Goal: Browse casually

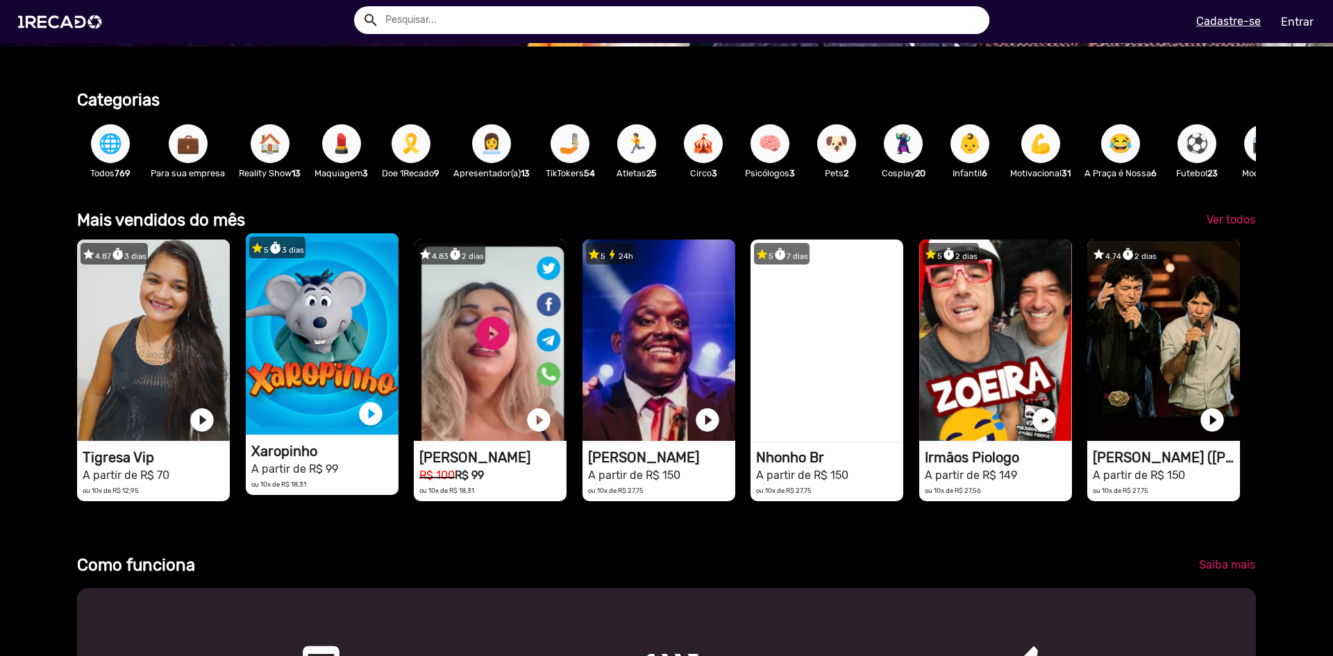
click at [332, 335] on video "1RECADO vídeos dedicados para fãs e empresas" at bounding box center [322, 333] width 153 height 201
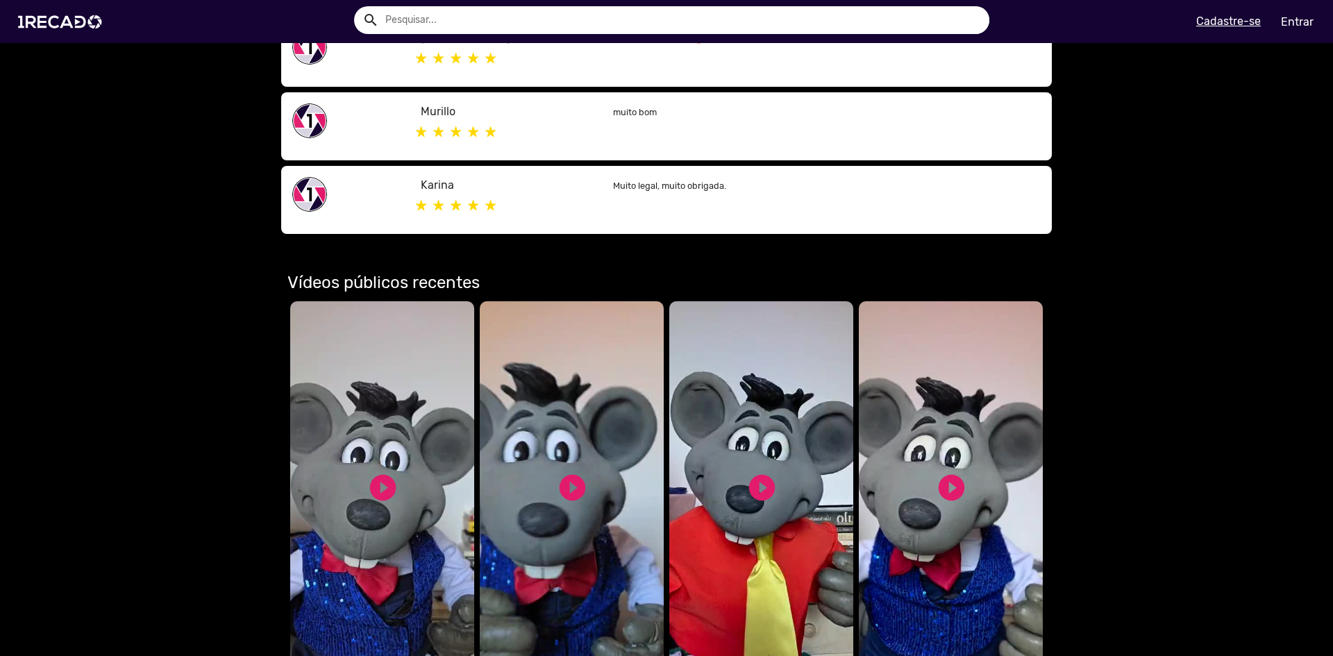
scroll to position [462, 0]
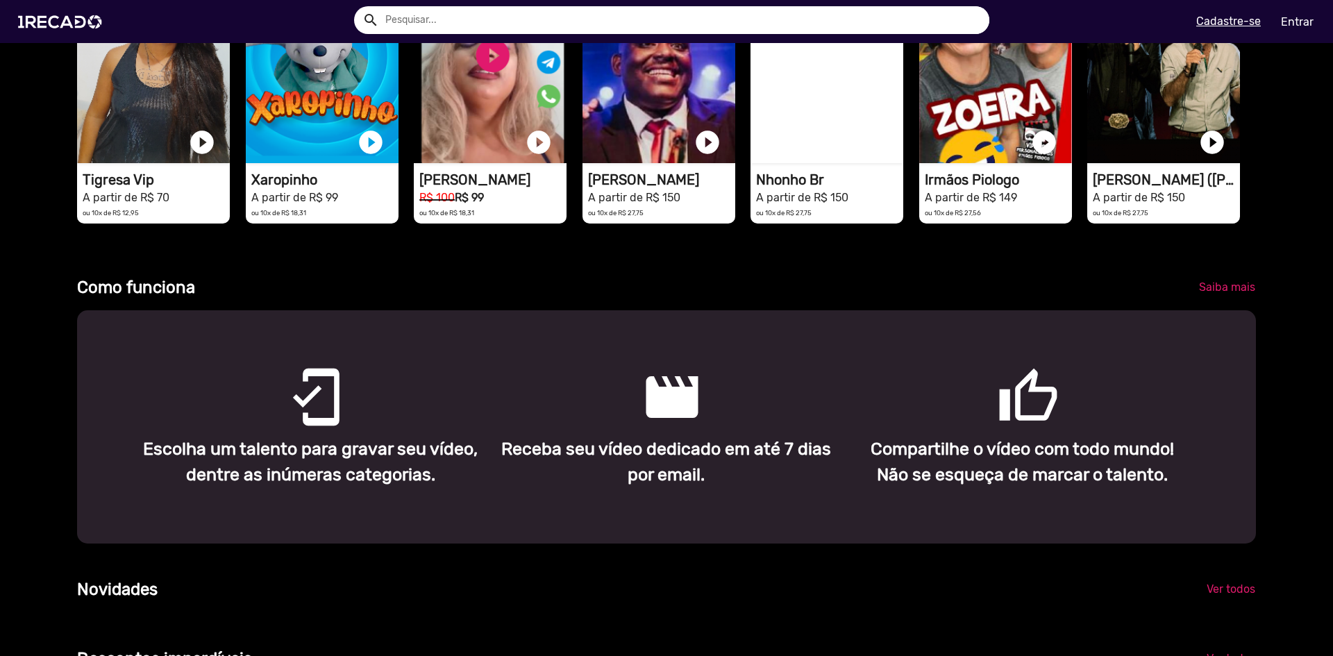
scroll to position [417, 0]
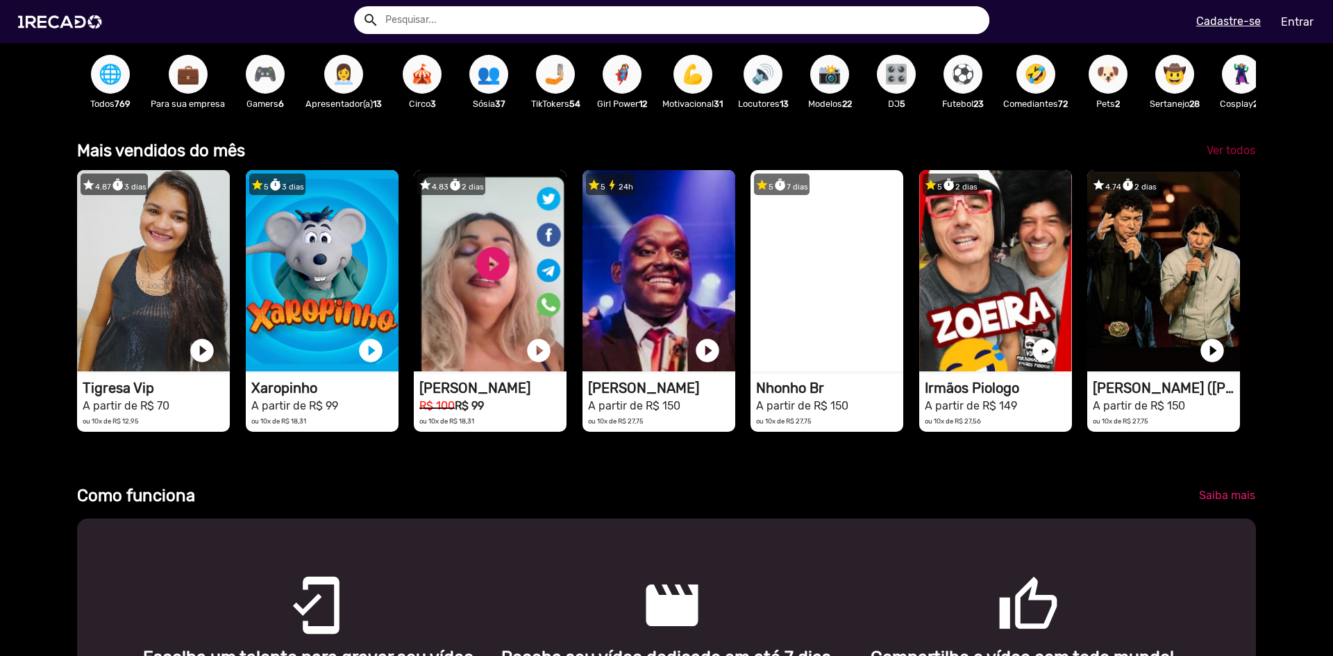
click at [1229, 157] on span "Ver todos" at bounding box center [1231, 150] width 49 height 13
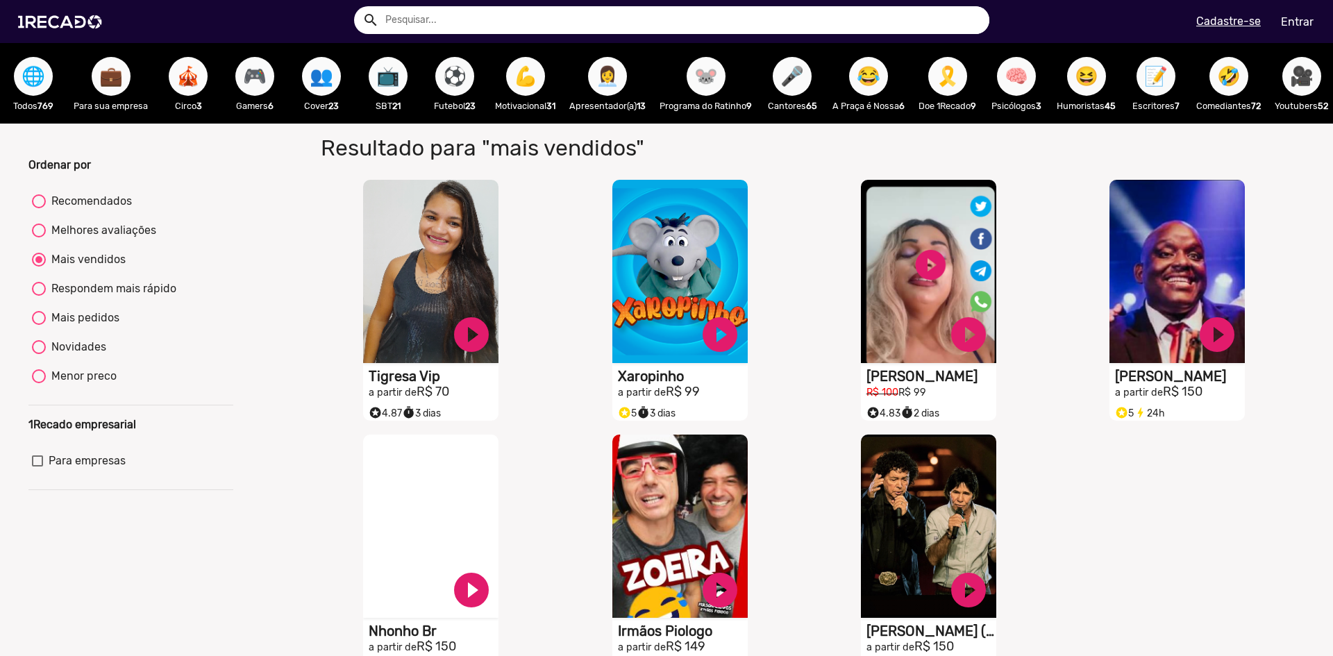
click at [99, 326] on div "Mais pedidos" at bounding box center [83, 318] width 74 height 17
click at [39, 326] on input "Mais pedidos" at bounding box center [38, 325] width 1 height 1
radio input "true"
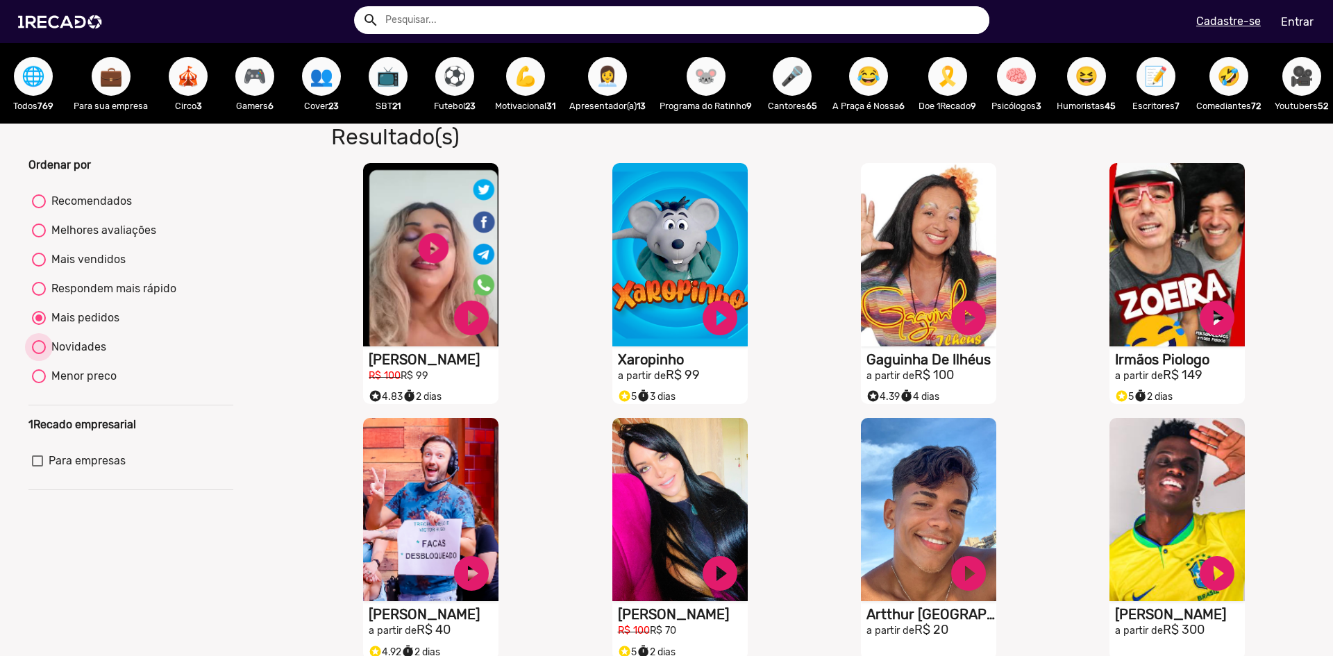
click at [90, 356] on div "Novidades" at bounding box center [76, 347] width 60 height 17
click at [39, 355] on input "Novidades" at bounding box center [38, 354] width 1 height 1
radio input "true"
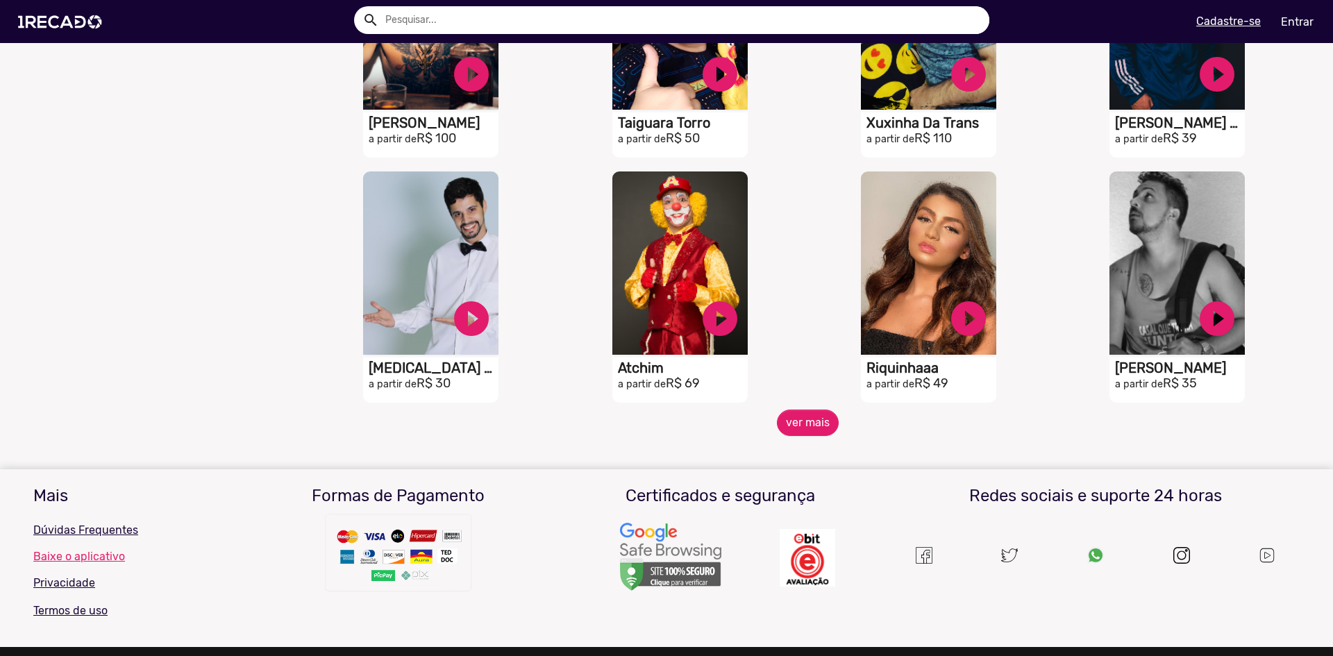
scroll to position [972, 0]
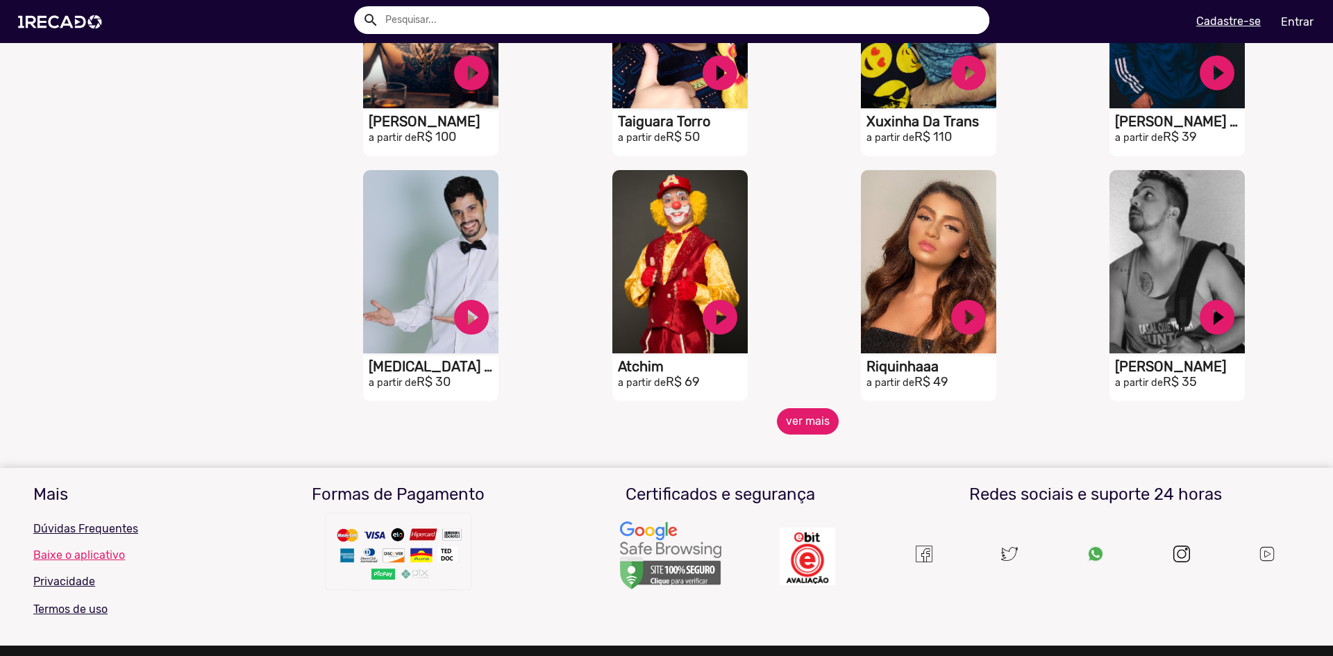
click at [815, 431] on button "ver mais" at bounding box center [808, 421] width 62 height 26
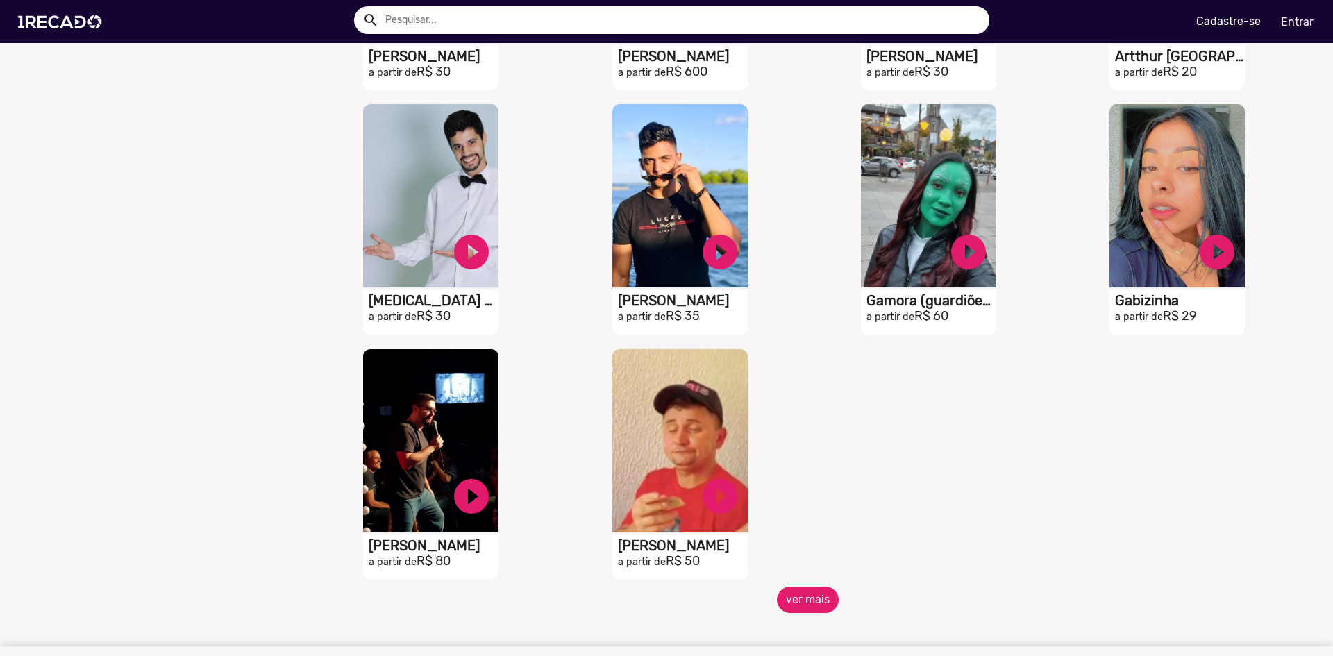
scroll to position [1597, 0]
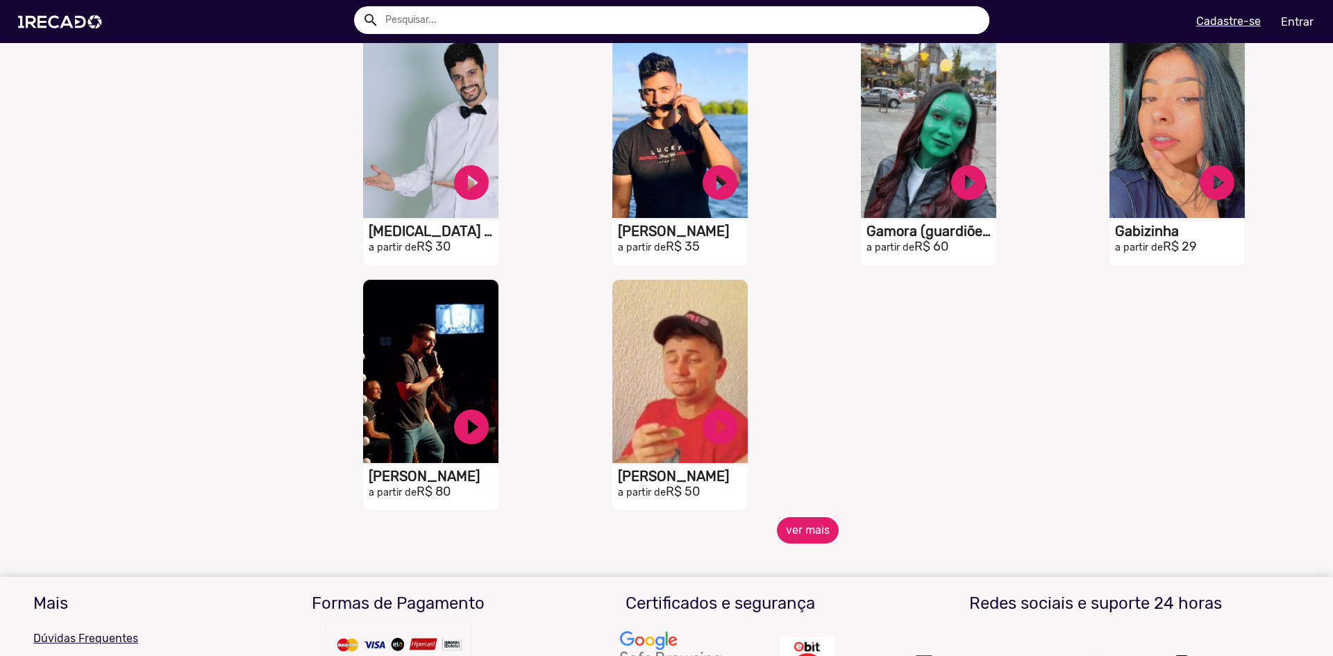
click at [810, 540] on button "ver mais" at bounding box center [808, 530] width 62 height 26
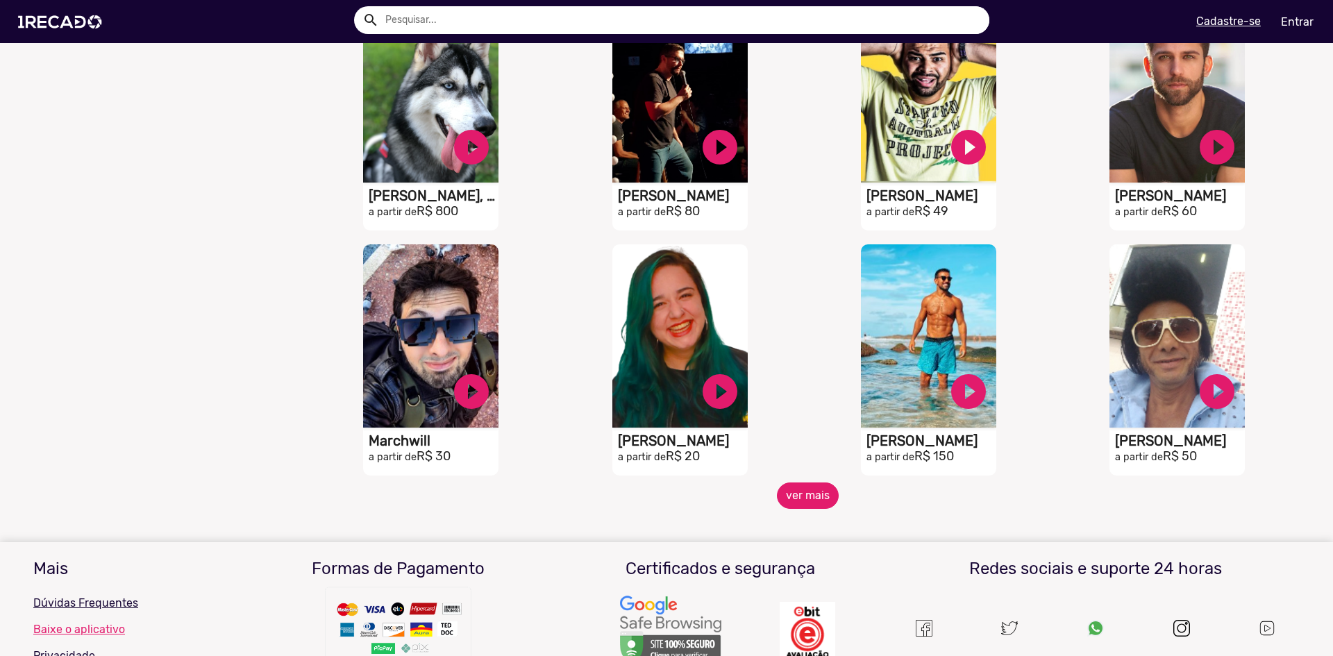
scroll to position [2153, 0]
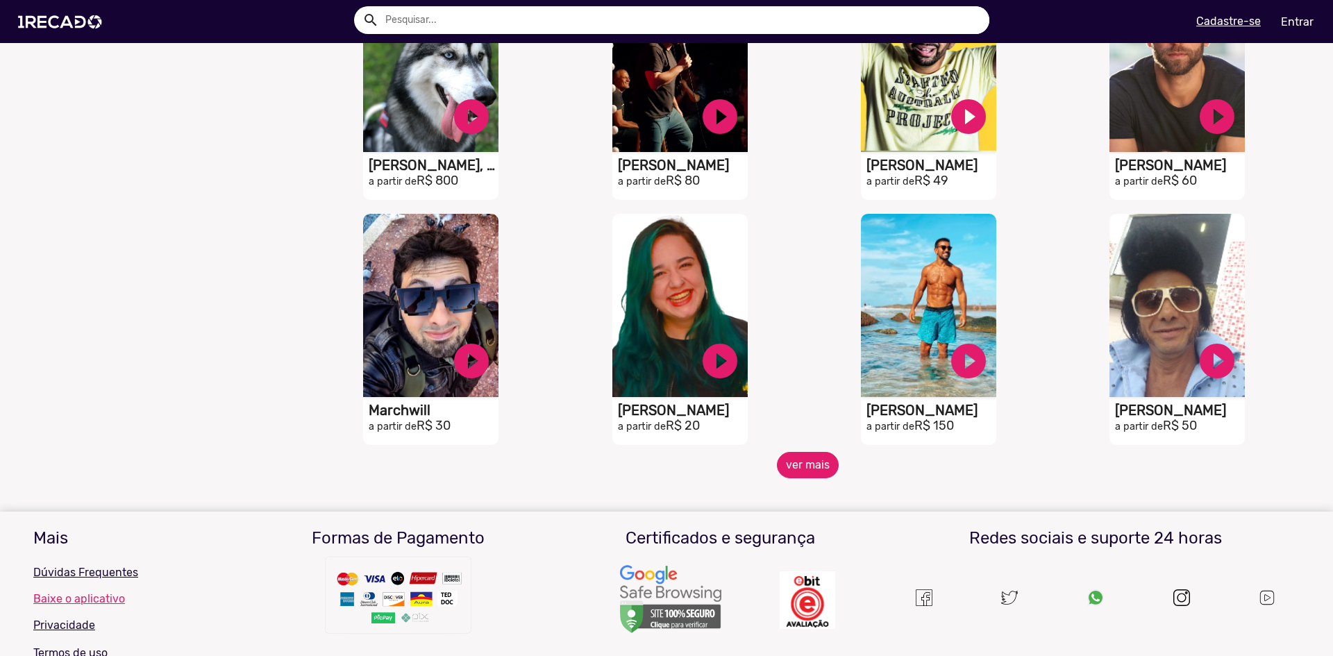
click at [806, 474] on button "ver mais" at bounding box center [808, 465] width 62 height 26
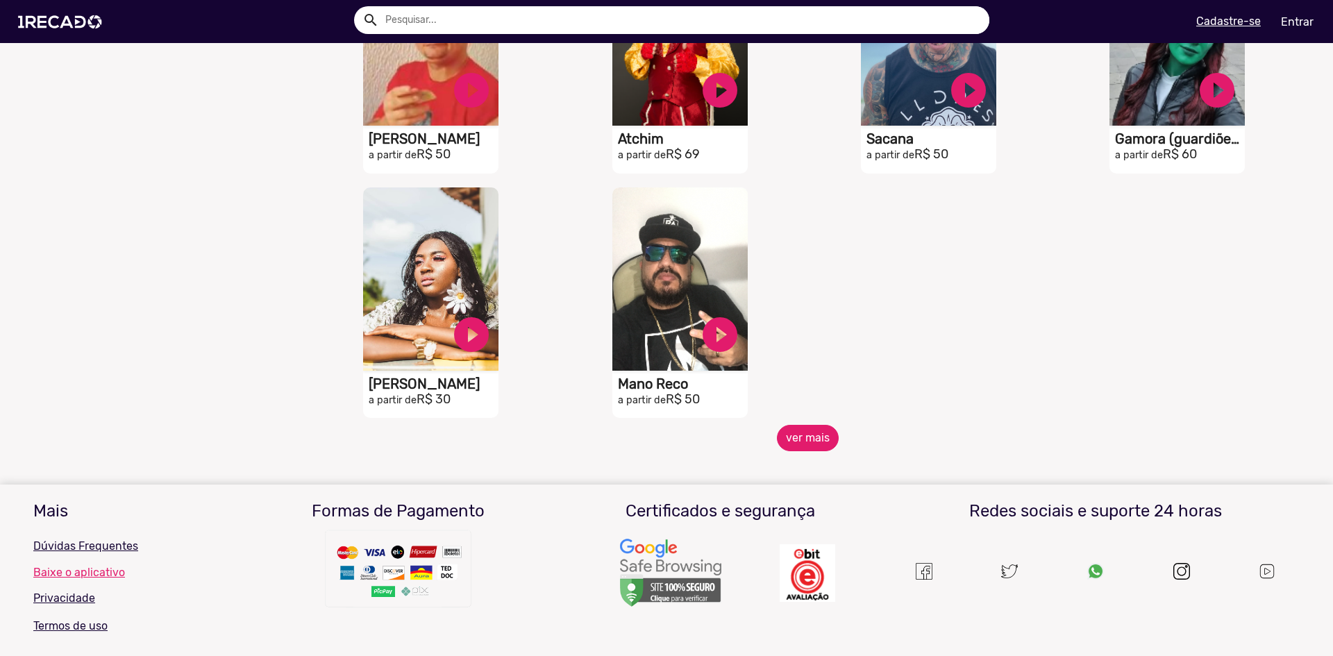
scroll to position [2917, 0]
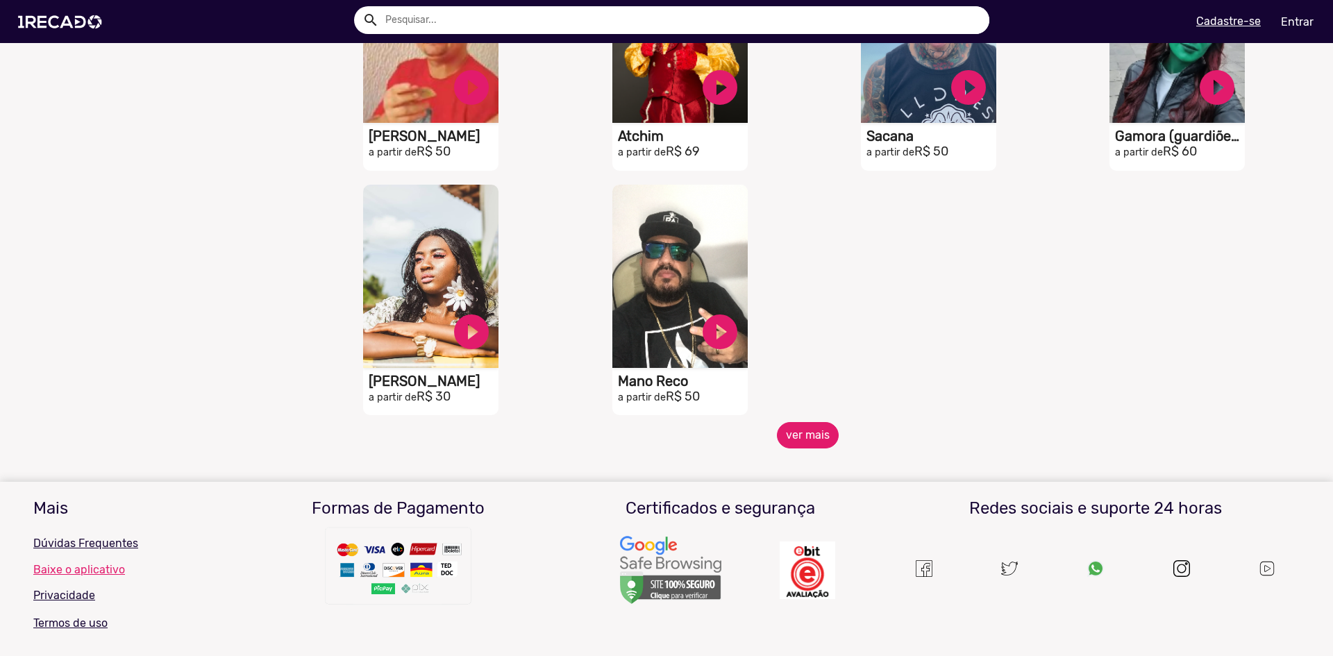
click at [811, 449] on button "ver mais" at bounding box center [808, 435] width 62 height 26
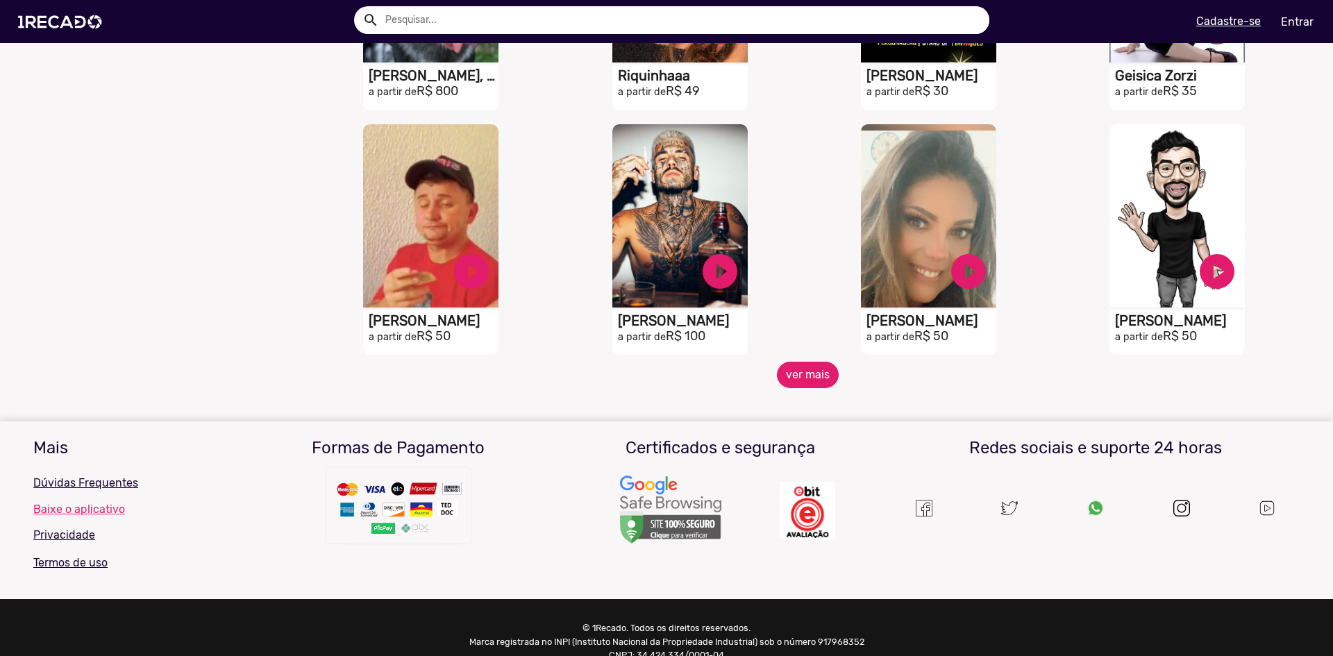
scroll to position [3472, 0]
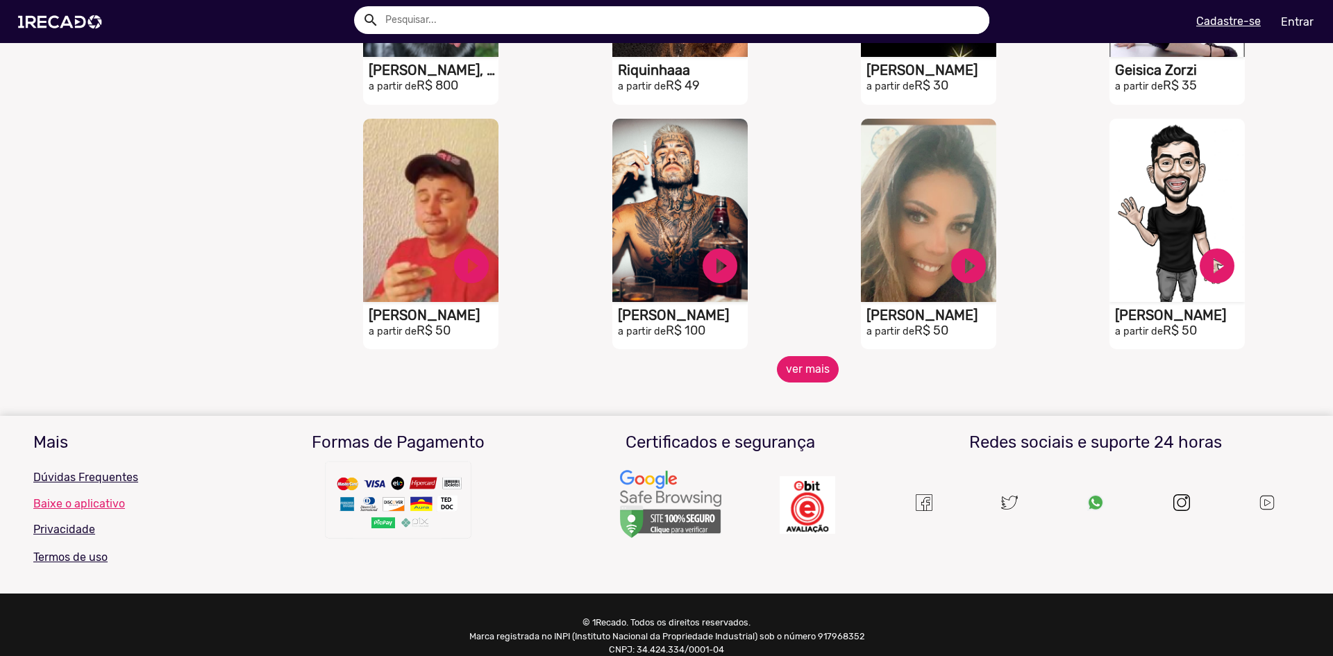
click at [810, 379] on button "ver mais" at bounding box center [808, 369] width 62 height 26
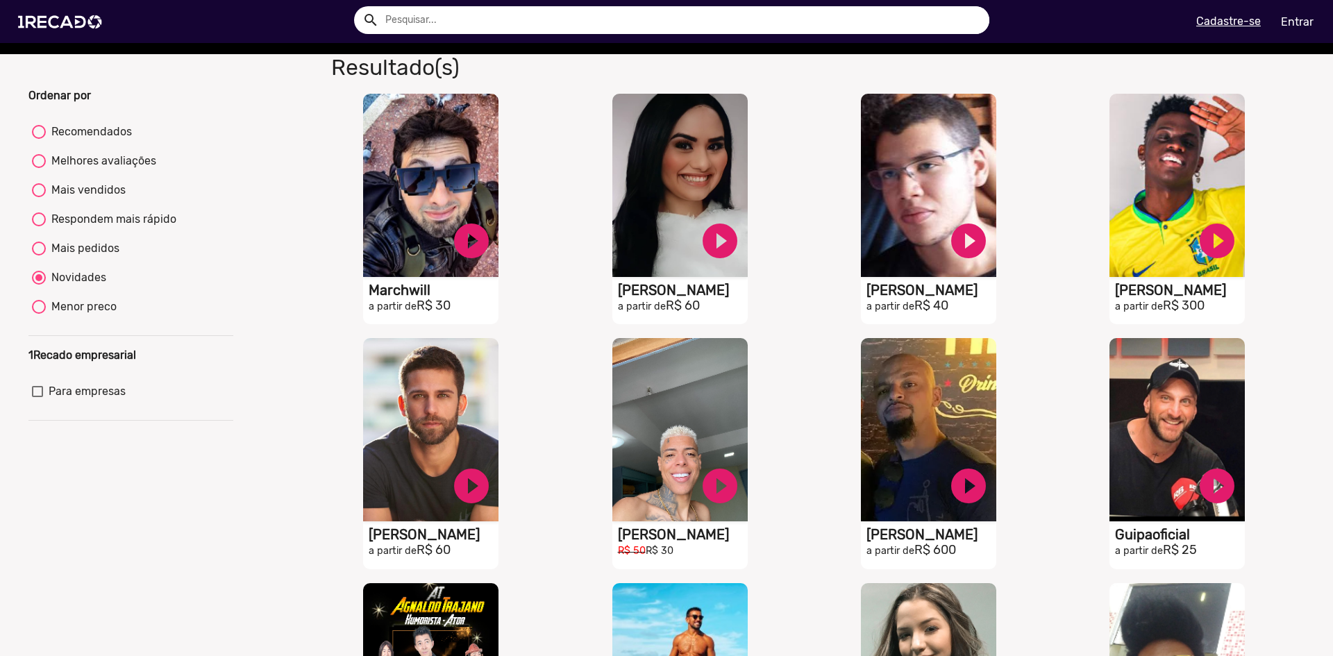
scroll to position [0, 0]
